Goal: Task Accomplishment & Management: Manage account settings

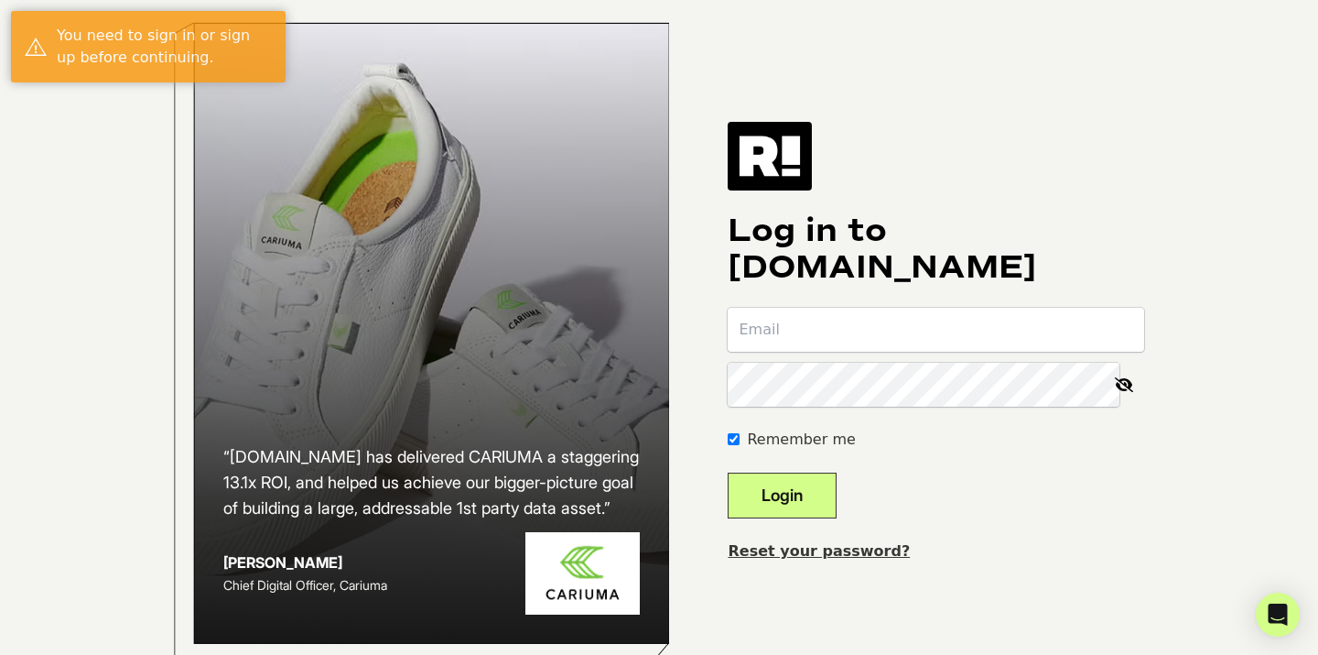
click at [899, 352] on input "email" at bounding box center [936, 330] width 417 height 44
type input "[PERSON_NAME][EMAIL_ADDRESS][DOMAIN_NAME]"
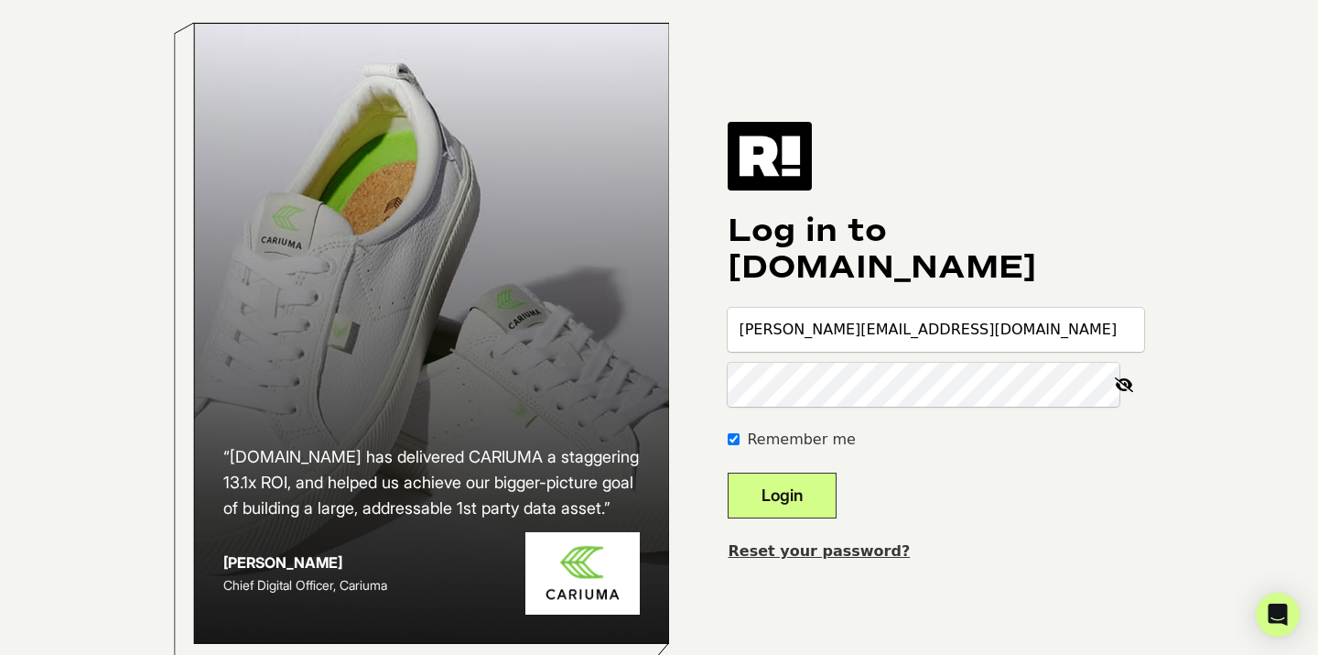
click at [728, 472] on button "Login" at bounding box center [782, 495] width 109 height 46
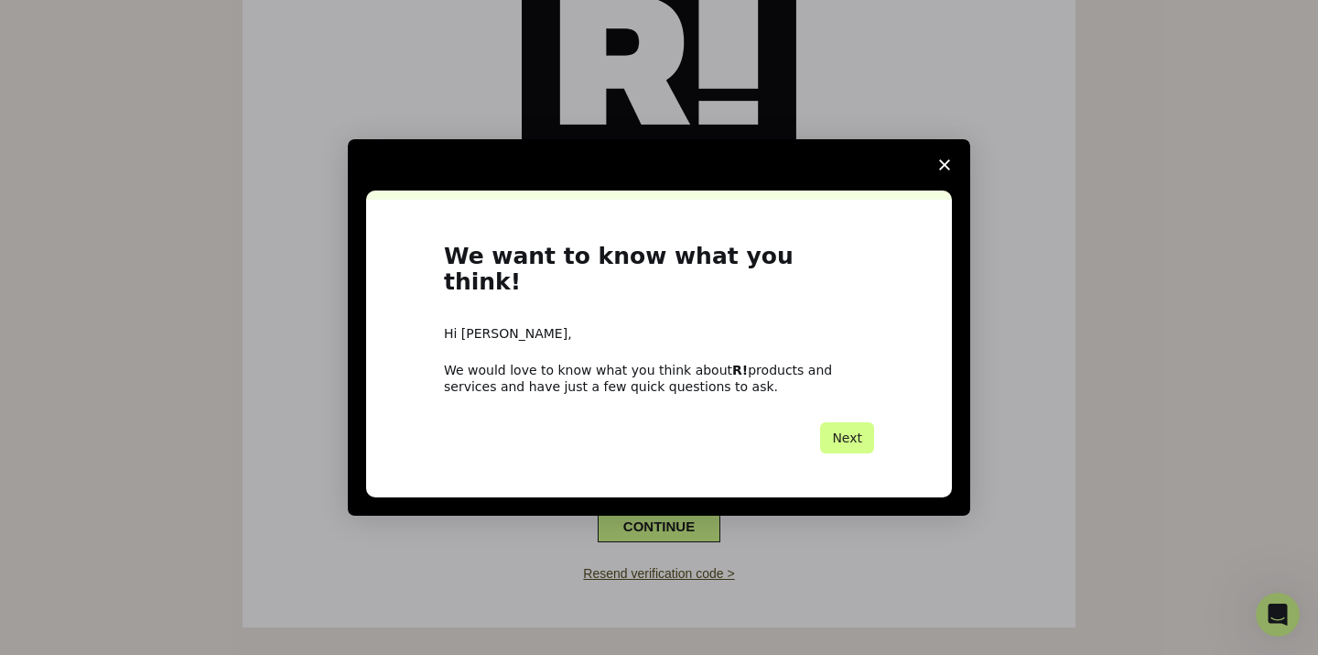
click at [942, 170] on icon "Close survey" at bounding box center [944, 164] width 11 height 11
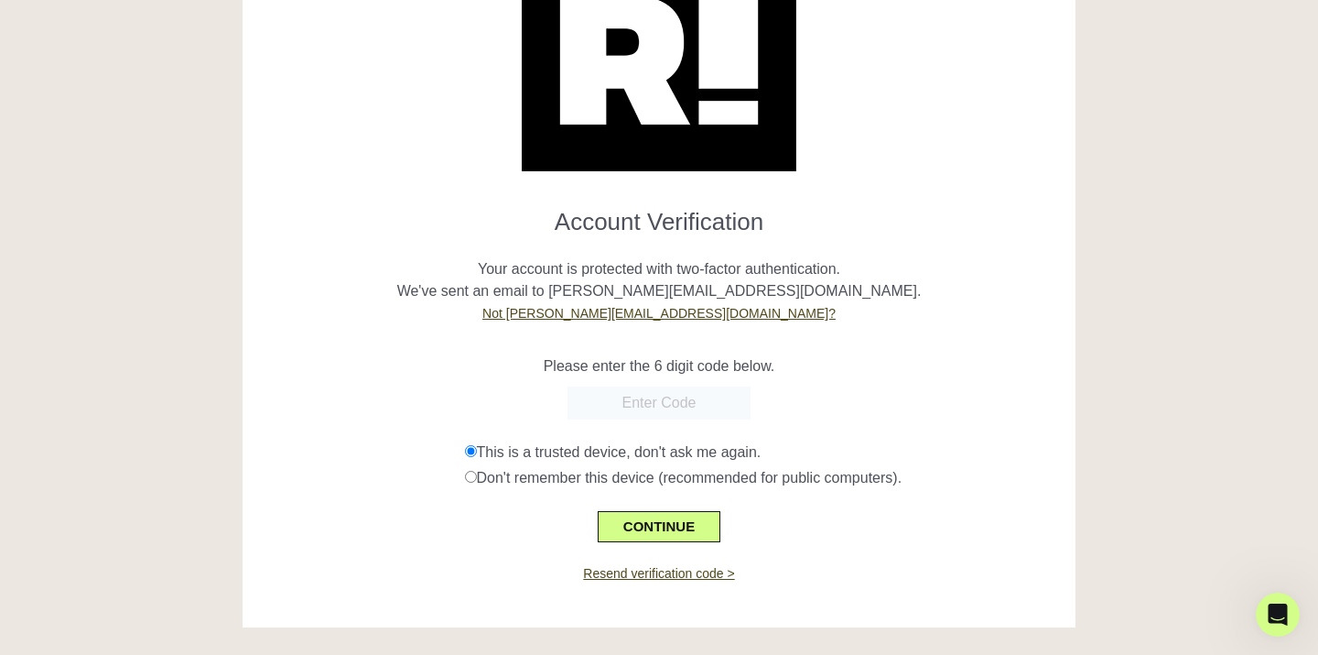
click at [644, 395] on input "text" at bounding box center [659, 402] width 183 height 33
type input "782394"
click at [668, 535] on button "CONTINUE" at bounding box center [659, 526] width 123 height 31
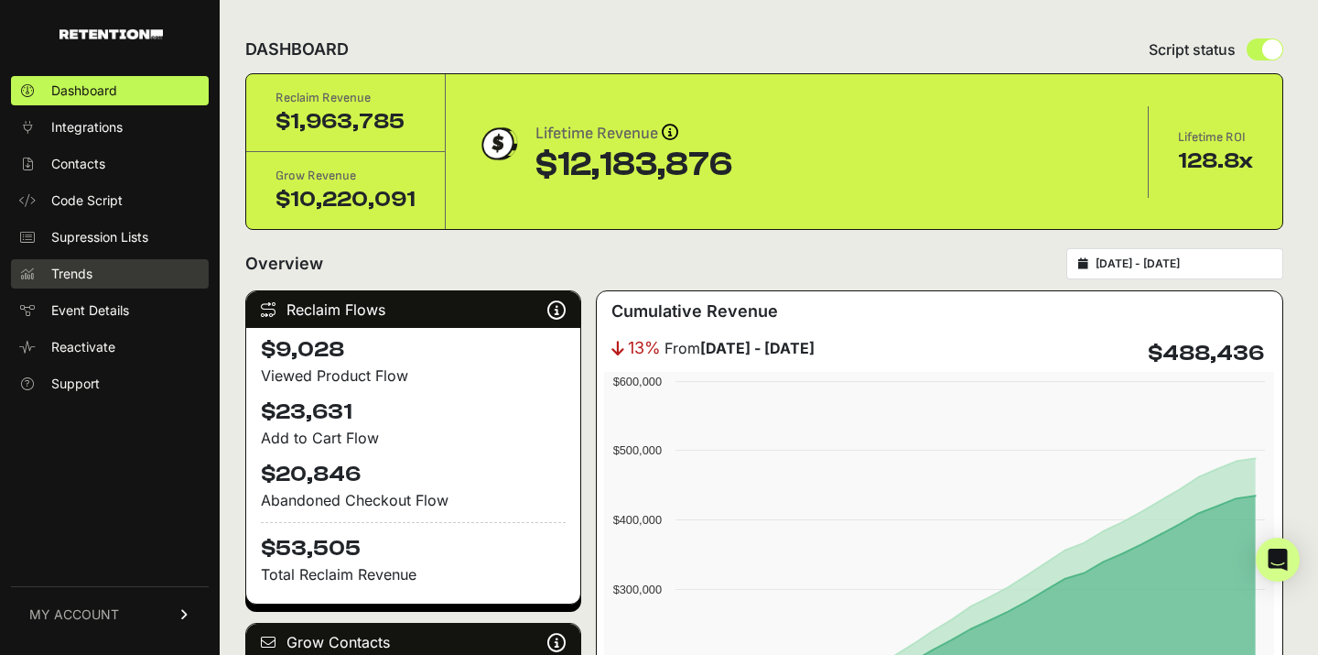
click at [95, 278] on link "Trends" at bounding box center [110, 273] width 198 height 29
click at [183, 610] on icon at bounding box center [185, 614] width 13 height 11
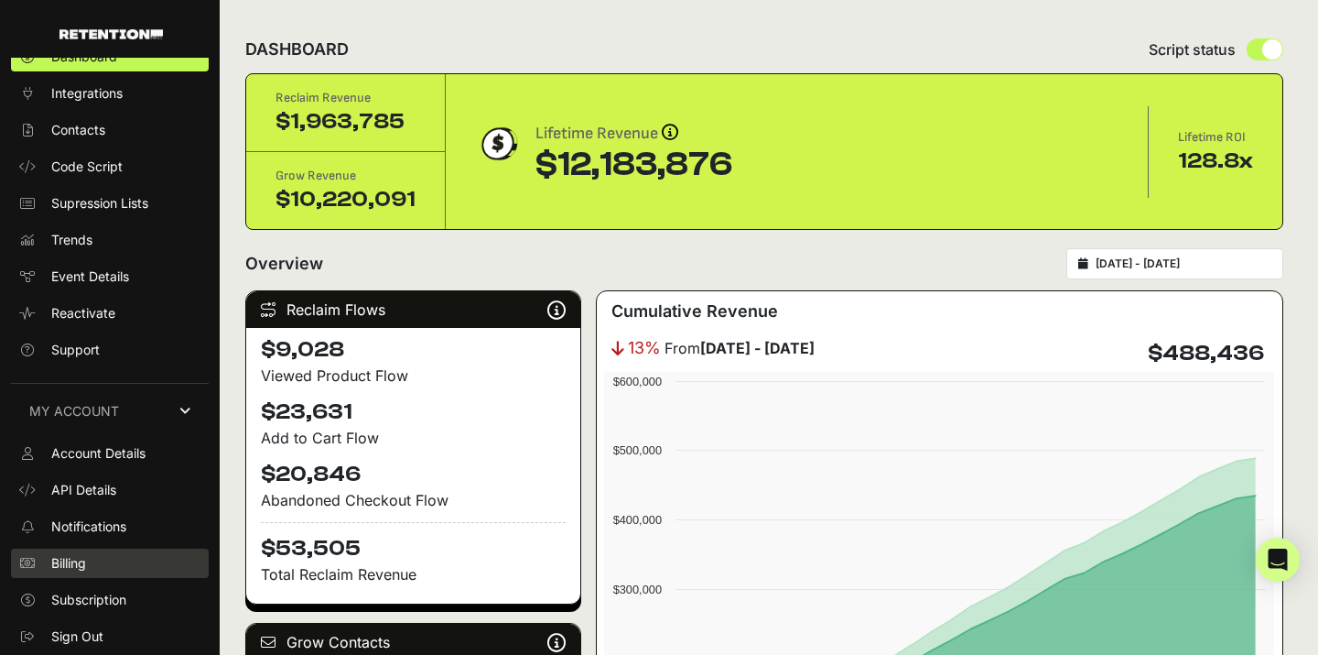
scroll to position [32, 0]
click at [84, 574] on link "Billing" at bounding box center [110, 564] width 198 height 29
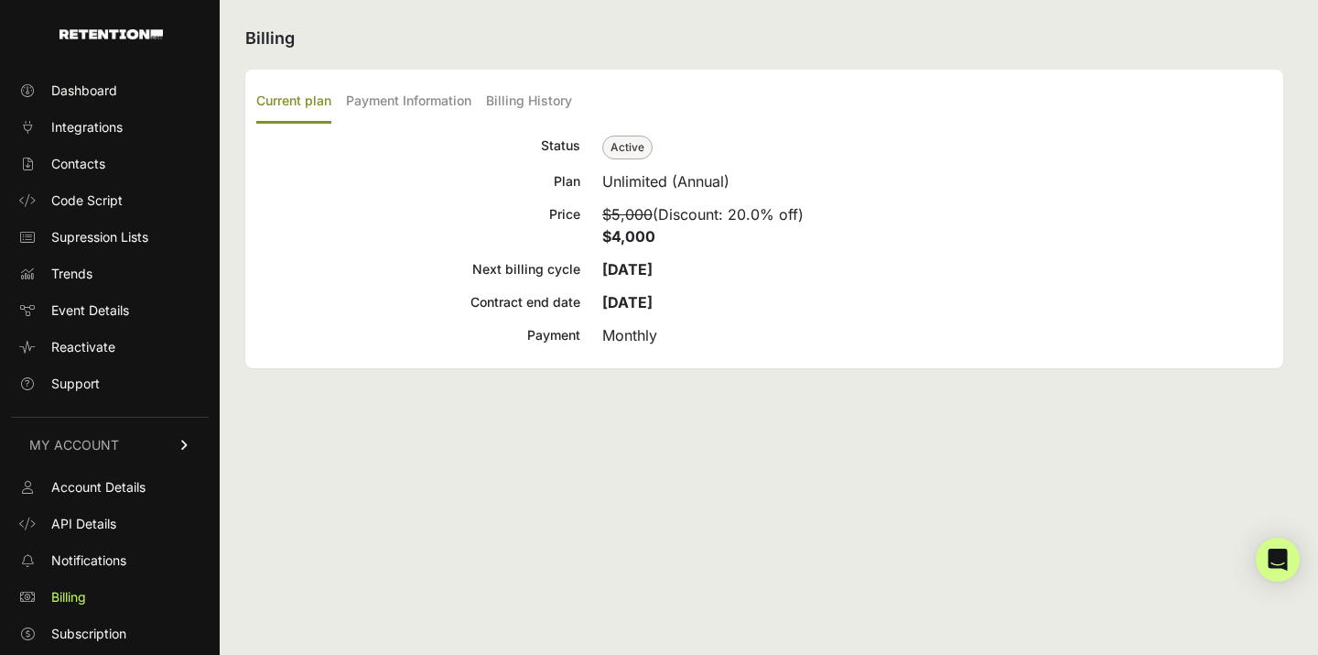
scroll to position [32, 0]
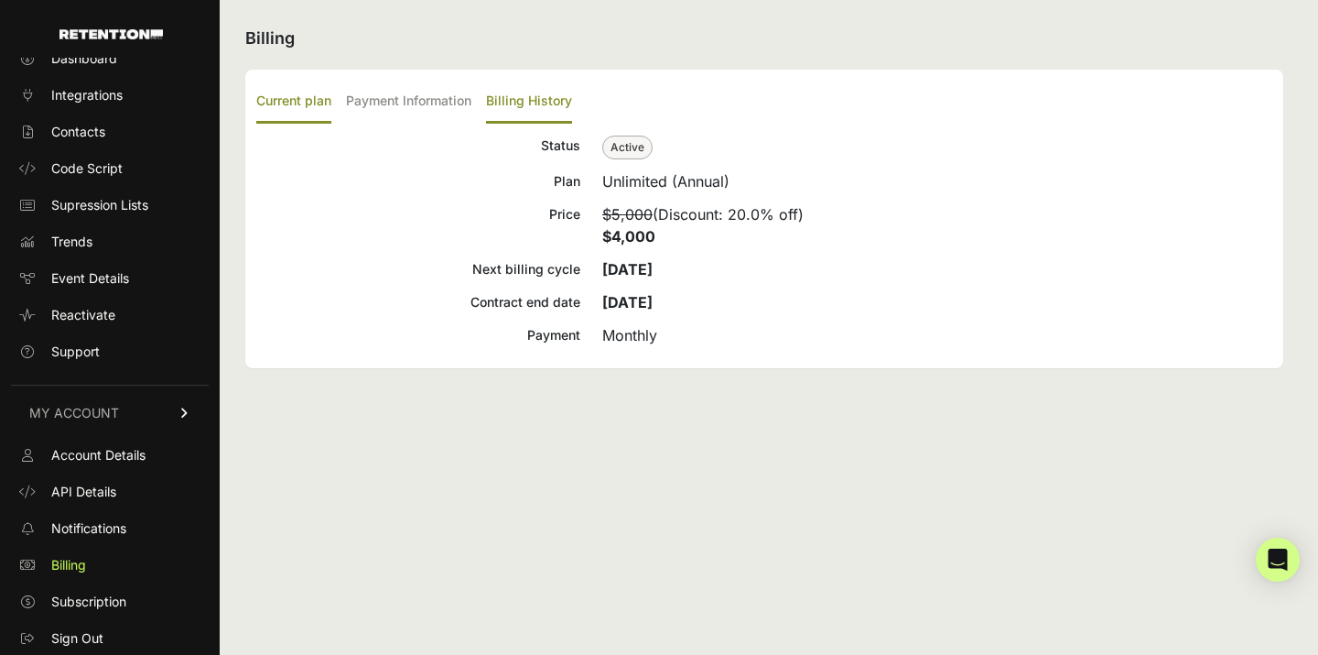
click at [532, 92] on label "Billing History" at bounding box center [529, 102] width 86 height 43
click at [0, 0] on input "Billing History" at bounding box center [0, 0] width 0 height 0
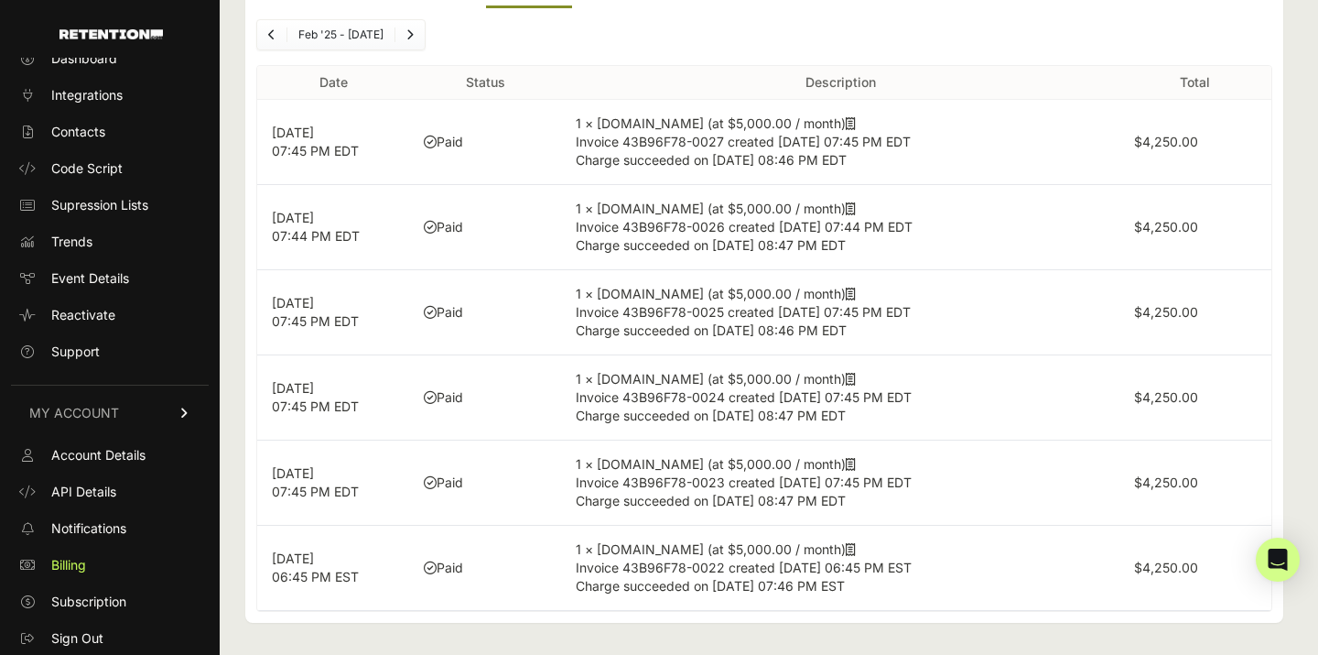
scroll to position [116, 0]
